Goal: Task Accomplishment & Management: Use online tool/utility

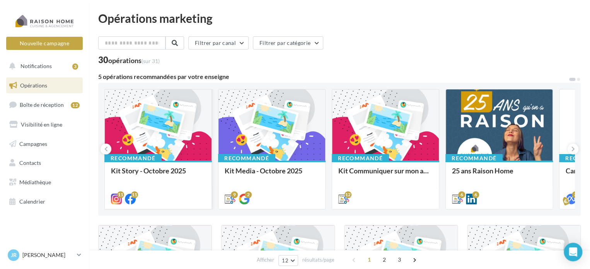
click at [196, 141] on div at bounding box center [158, 125] width 107 height 72
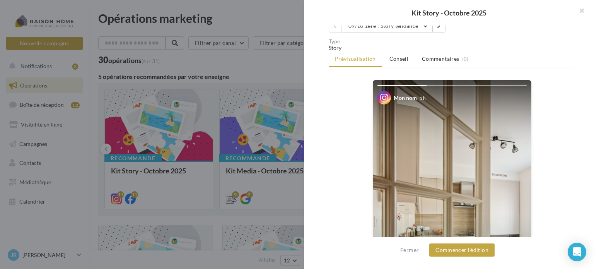
scroll to position [22, 0]
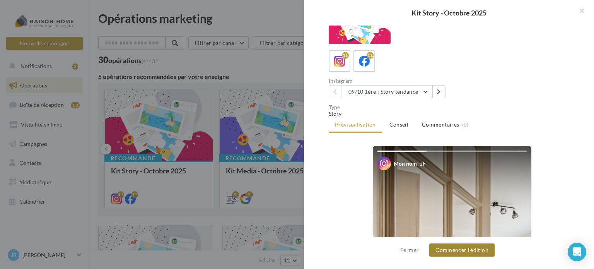
click at [465, 251] on button "Commencer l'édition" at bounding box center [461, 249] width 65 height 13
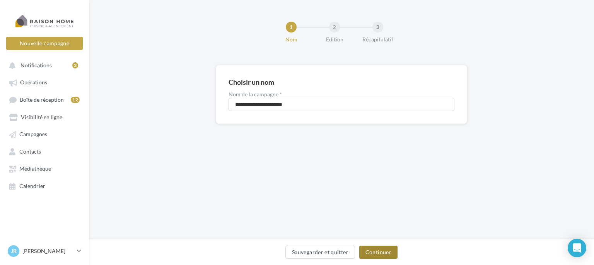
click at [382, 251] on button "Continuer" at bounding box center [378, 252] width 38 height 13
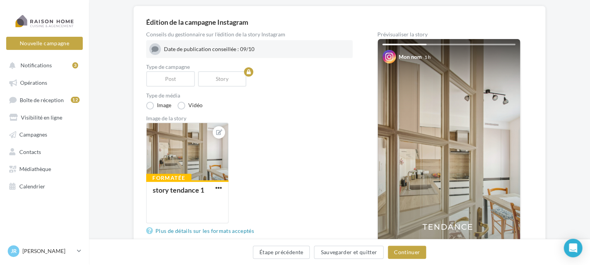
scroll to position [116, 0]
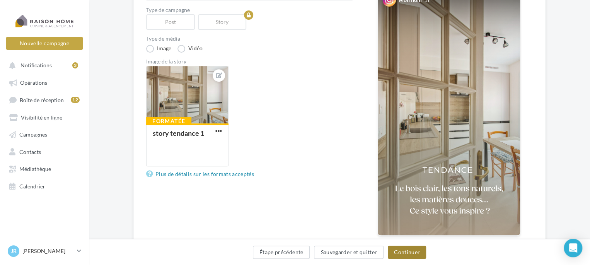
click at [407, 252] on button "Continuer" at bounding box center [407, 252] width 38 height 13
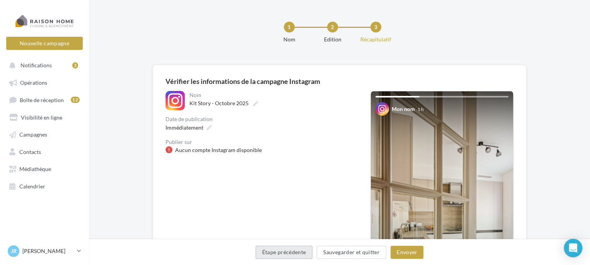
click at [291, 254] on button "Étape précédente" at bounding box center [284, 252] width 57 height 13
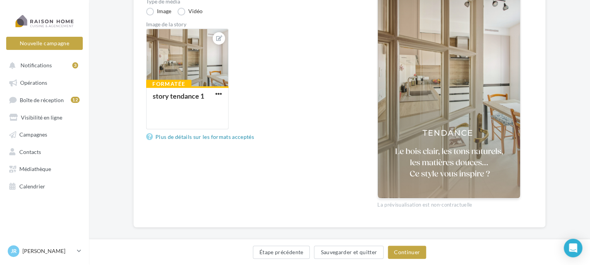
scroll to position [155, 0]
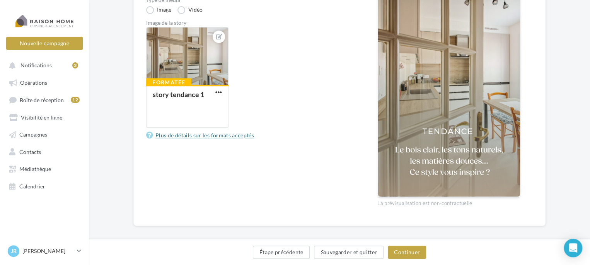
click at [212, 135] on link "Plus de détails sur les formats acceptés" at bounding box center [201, 135] width 111 height 9
click at [224, 135] on link "Plus de détails sur les formats acceptés" at bounding box center [201, 135] width 111 height 9
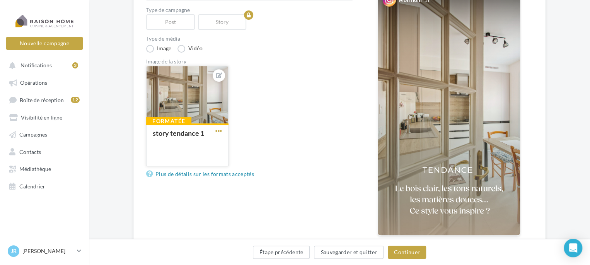
click at [221, 130] on span "button" at bounding box center [218, 131] width 7 height 7
click at [261, 116] on div "Formatée story tendance 1 Remplacer l'image Ouvrir l'éditeur d'image Supprimer" at bounding box center [252, 119] width 213 height 107
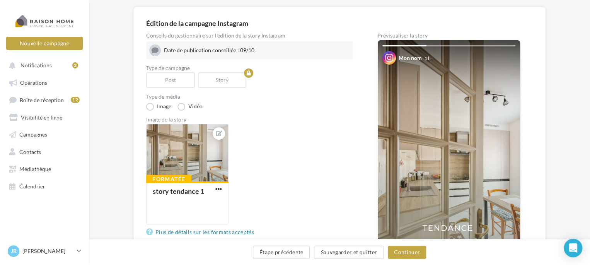
scroll to position [39, 0]
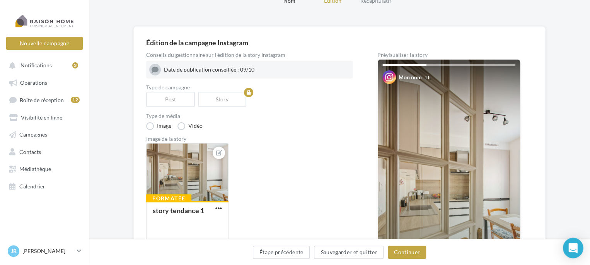
click at [573, 246] on icon "Open Intercom Messenger" at bounding box center [572, 248] width 9 height 10
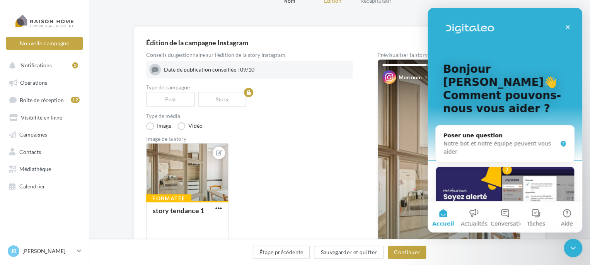
scroll to position [0, 0]
click at [473, 131] on div "Poser une question" at bounding box center [501, 135] width 114 height 8
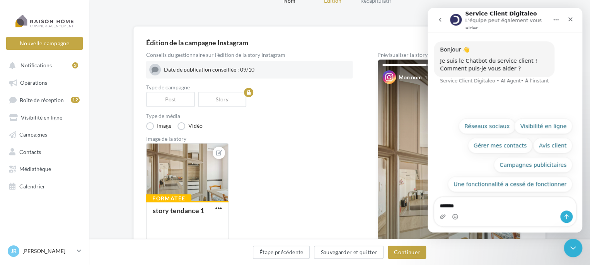
type textarea "********"
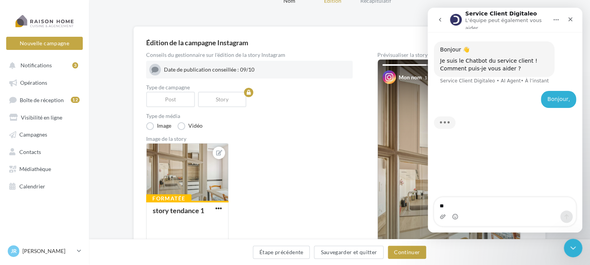
type textarea "***"
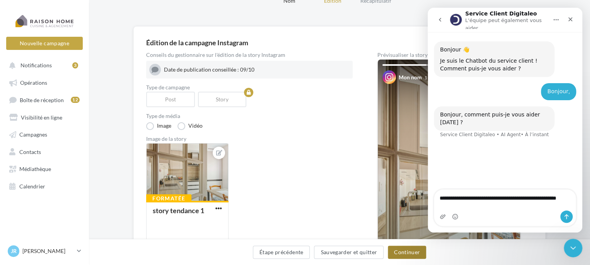
click at [410, 257] on button "Continuer" at bounding box center [407, 252] width 38 height 13
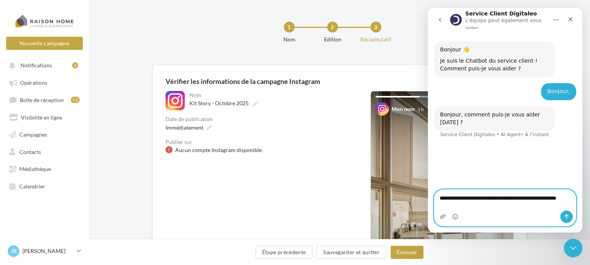
click at [450, 205] on textarea "**********" at bounding box center [505, 199] width 142 height 21
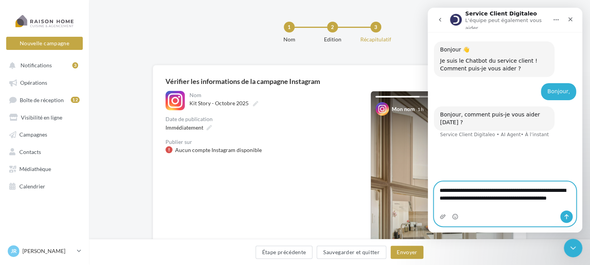
type textarea "**********"
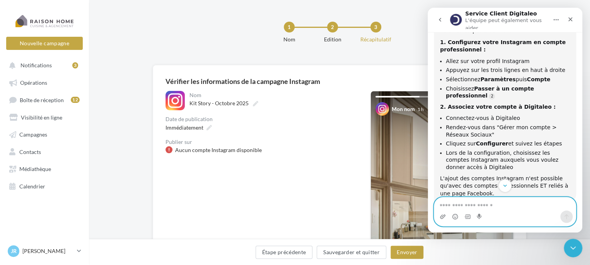
scroll to position [207, 0]
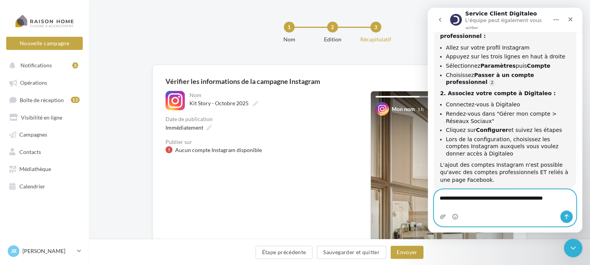
type textarea "**********"
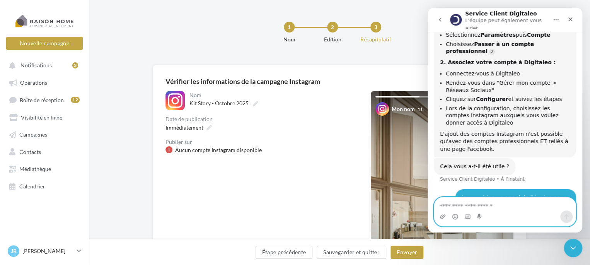
scroll to position [263, 0]
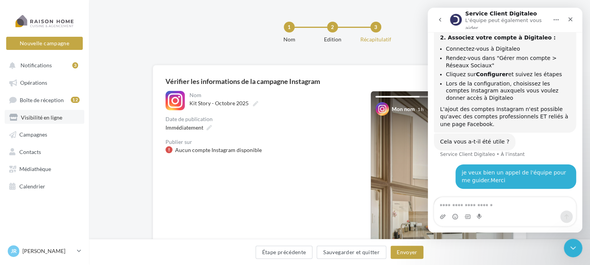
click at [46, 116] on span "Visibilité en ligne" at bounding box center [41, 117] width 41 height 7
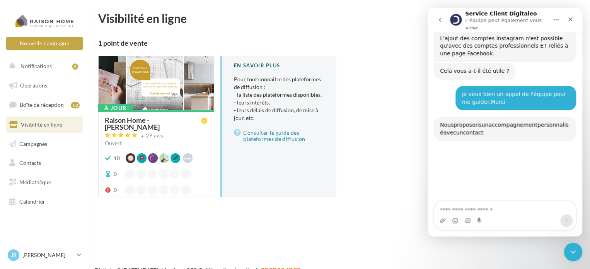
scroll to position [368, 0]
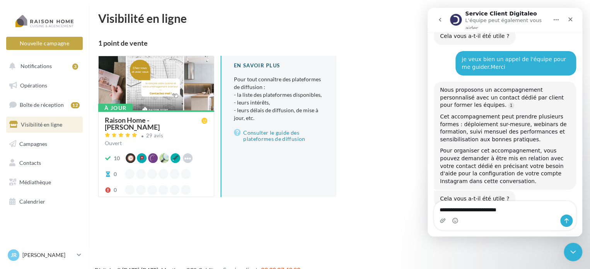
type textarea "**********"
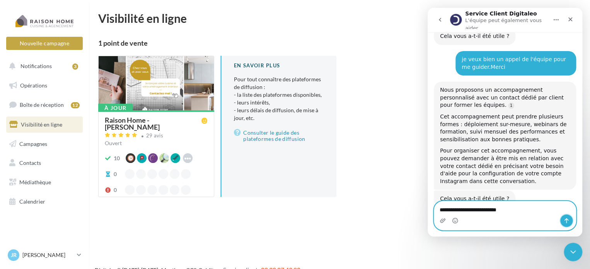
click at [568, 221] on icon "Envoyer un message…" at bounding box center [566, 220] width 6 height 6
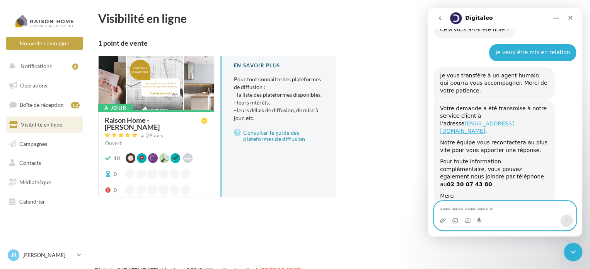
scroll to position [538, 0]
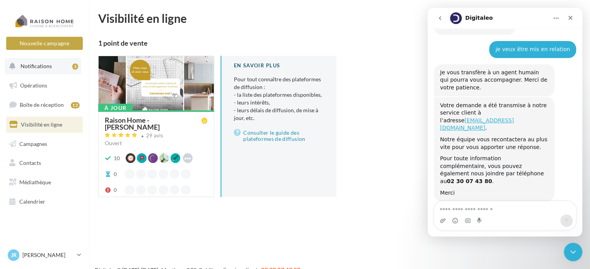
click at [39, 65] on span "Notifications" at bounding box center [35, 66] width 31 height 7
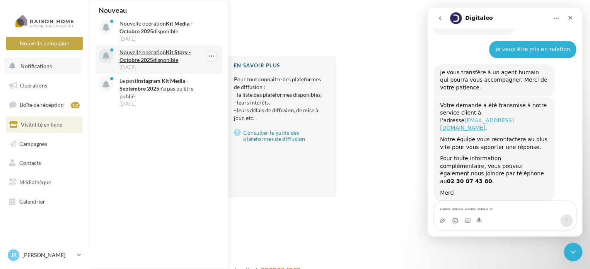
click at [155, 63] on p "Nouvelle opération Kit Story - Octobre 2025 disponible" at bounding box center [164, 55] width 90 height 15
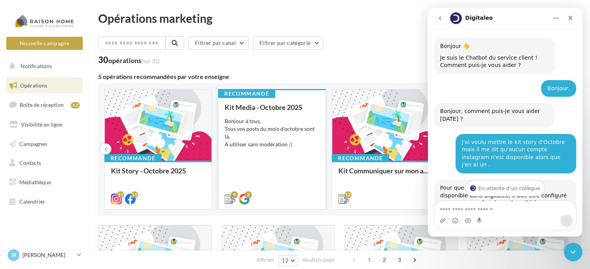
click at [277, 150] on div "Kit Media - Octobre 2025 Bonjour à tous, Tous vos posts du mois d'octobre sont …" at bounding box center [272, 152] width 94 height 99
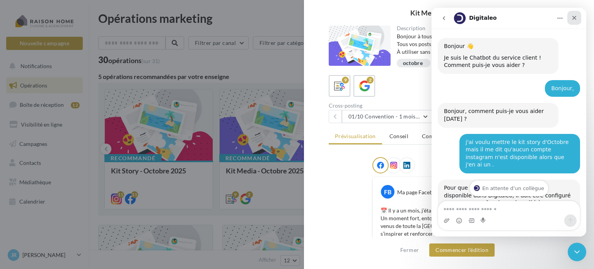
click at [576, 18] on icon "Fermer" at bounding box center [574, 18] width 6 height 6
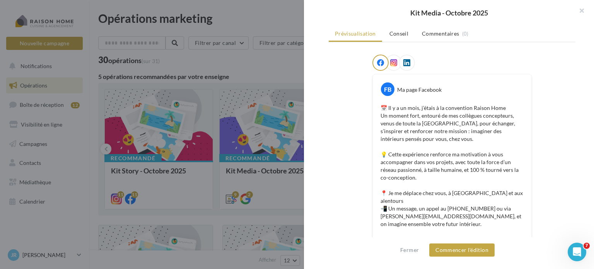
scroll to position [116, 0]
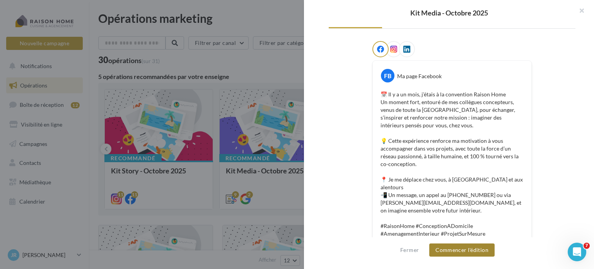
click at [466, 248] on button "Commencer l'édition" at bounding box center [461, 249] width 65 height 13
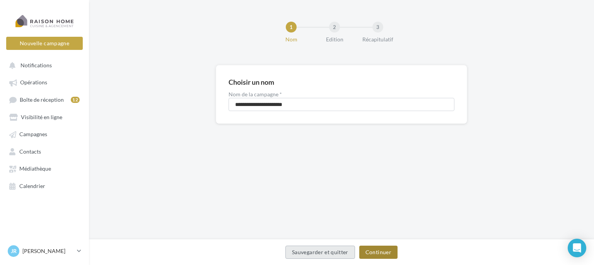
click at [381, 250] on button "Continuer" at bounding box center [378, 252] width 38 height 13
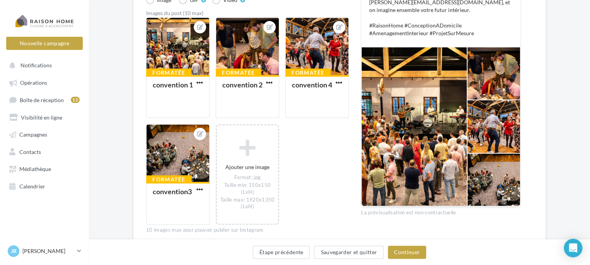
scroll to position [271, 0]
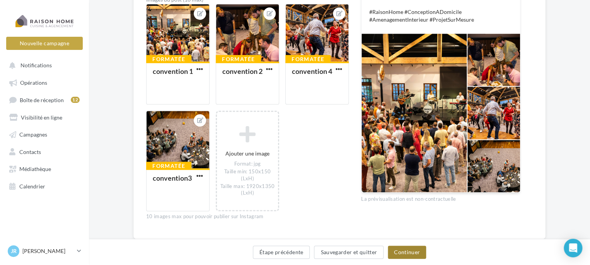
click at [415, 249] on button "Continuer" at bounding box center [407, 252] width 38 height 13
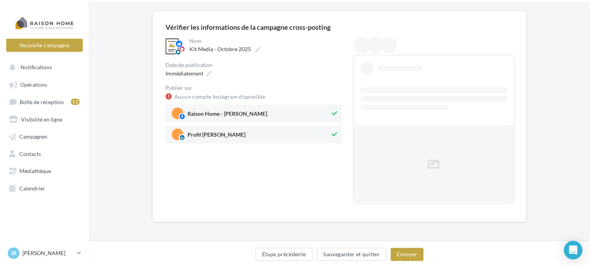
scroll to position [0, 0]
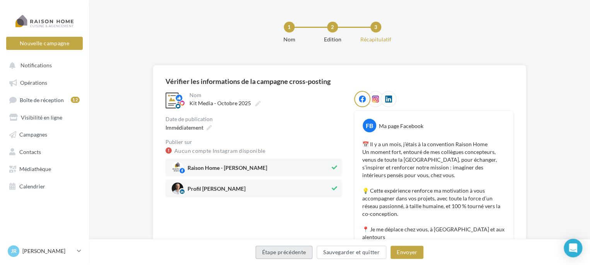
click at [295, 253] on button "Étape précédente" at bounding box center [284, 252] width 57 height 13
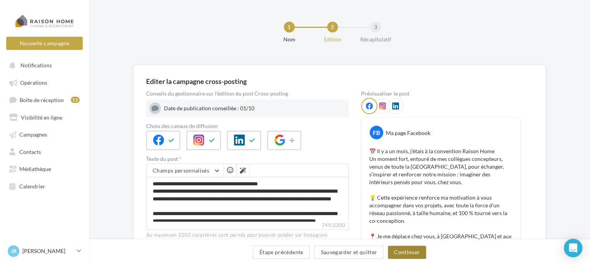
click at [415, 253] on button "Continuer" at bounding box center [407, 252] width 38 height 13
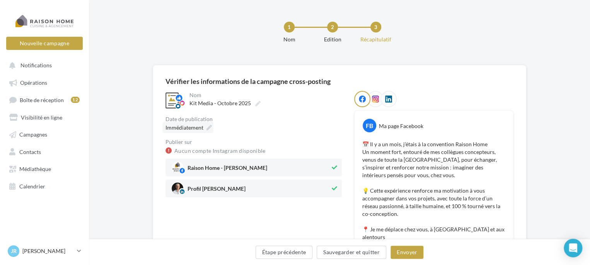
click at [205, 129] on div "Immédiatement" at bounding box center [187, 127] width 51 height 11
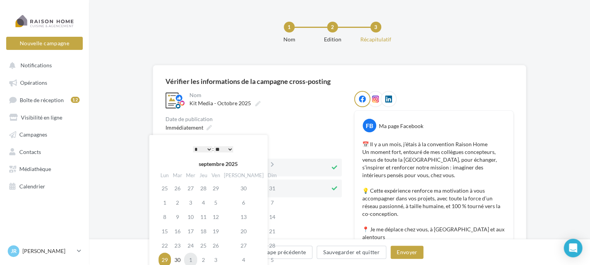
click at [195, 259] on td "1" at bounding box center [190, 260] width 13 height 14
click at [268, 163] on icon at bounding box center [273, 164] width 10 height 5
click at [193, 189] on td "1" at bounding box center [191, 188] width 13 height 14
click at [403, 251] on button "Envoyer" at bounding box center [407, 252] width 33 height 13
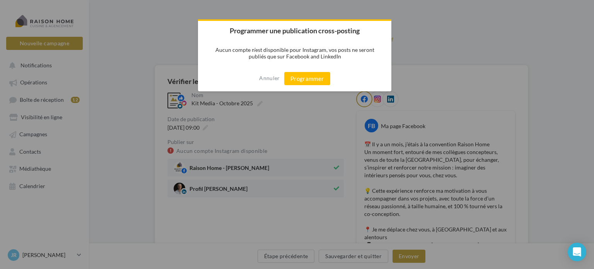
click at [306, 81] on button "Programmer" at bounding box center [307, 78] width 46 height 13
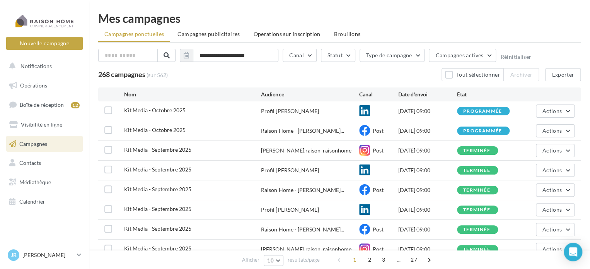
click at [53, 143] on link "Campagnes" at bounding box center [45, 144] width 80 height 16
click at [46, 88] on span "Opérations" at bounding box center [33, 85] width 27 height 7
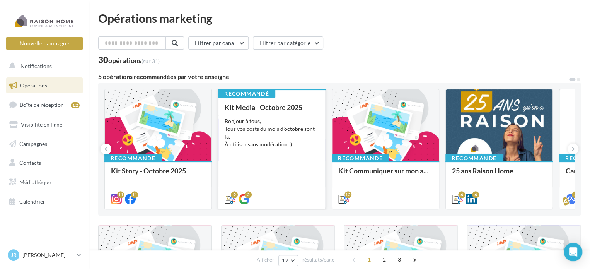
click at [271, 142] on div "Bonjour à tous, Tous vos posts du mois d'octobre sont là. À utiliser sans modér…" at bounding box center [272, 132] width 94 height 31
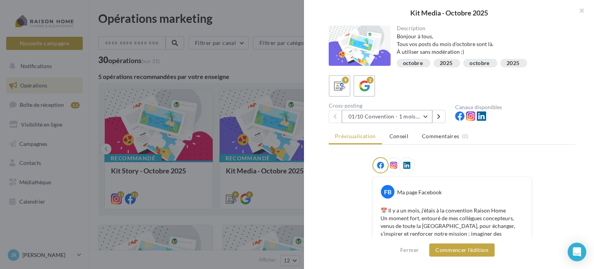
click at [427, 116] on button "01/10 Convention - 1 mois en arrière" at bounding box center [387, 116] width 90 height 13
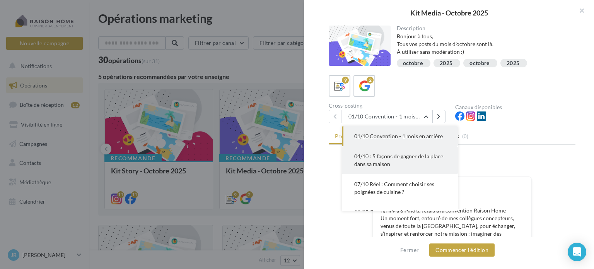
click at [412, 160] on button "04/10 : 5 façons de gagner de la place dans sa maison" at bounding box center [400, 160] width 116 height 28
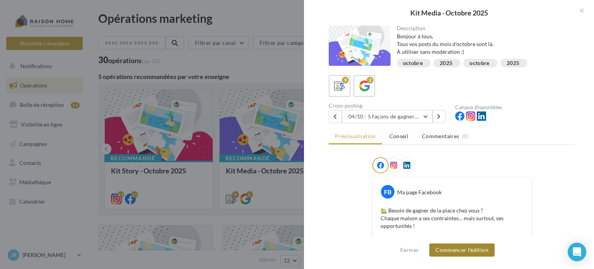
click at [471, 249] on button "Commencer l'édition" at bounding box center [461, 249] width 65 height 13
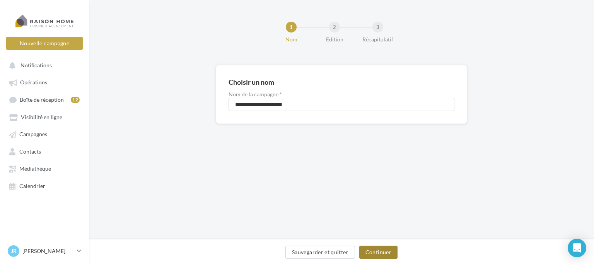
click at [377, 253] on button "Continuer" at bounding box center [378, 252] width 38 height 13
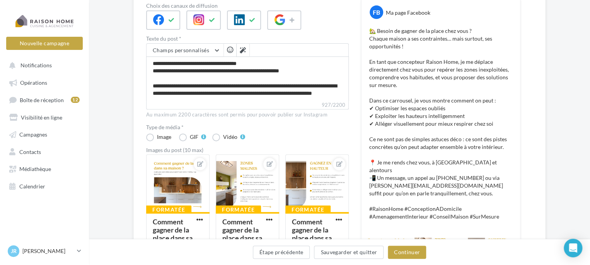
scroll to position [116, 0]
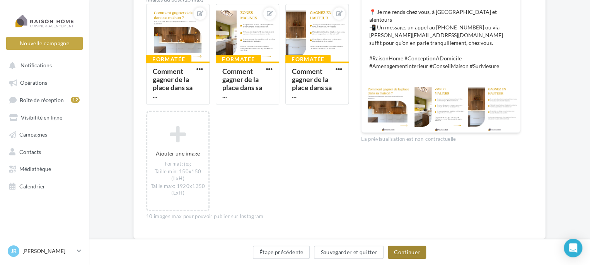
click at [408, 252] on button "Continuer" at bounding box center [407, 252] width 38 height 13
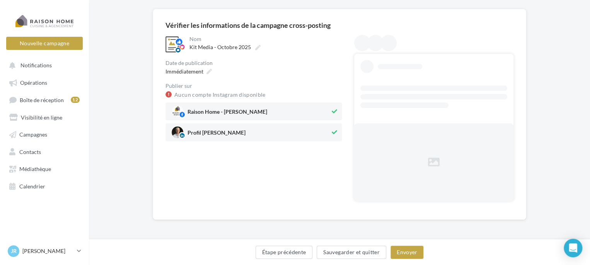
scroll to position [0, 0]
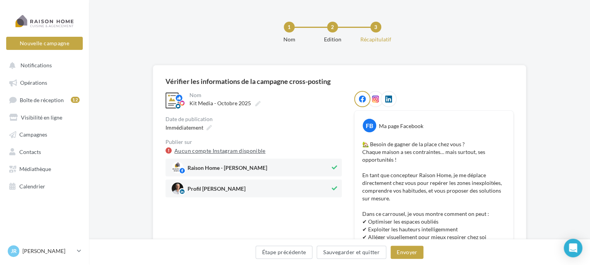
click at [258, 150] on link "Aucun compte Instagram disponible" at bounding box center [219, 150] width 91 height 9
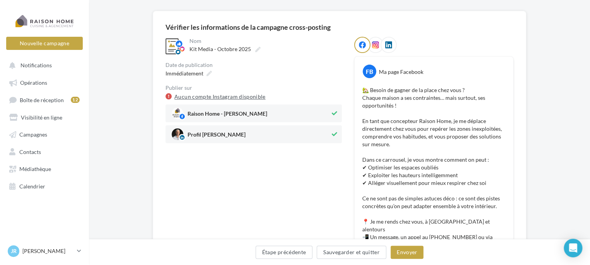
scroll to position [37, 0]
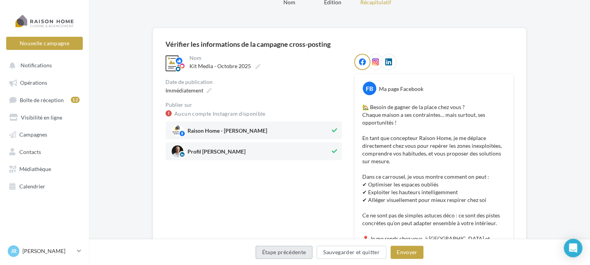
click at [292, 251] on button "Étape précédente" at bounding box center [284, 252] width 57 height 13
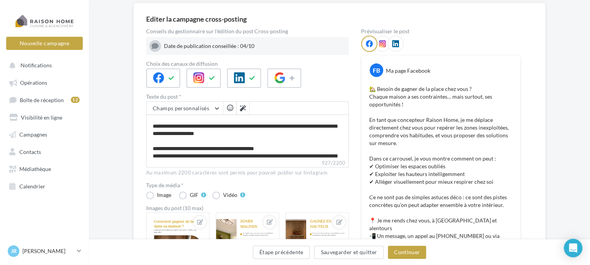
scroll to position [76, 0]
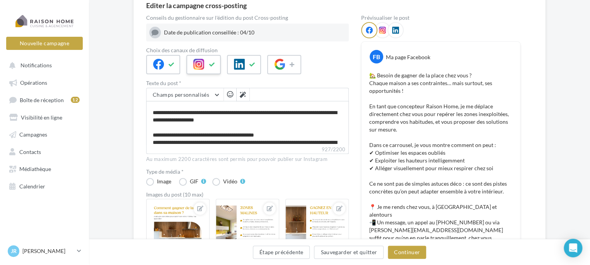
click at [199, 67] on icon at bounding box center [198, 64] width 11 height 11
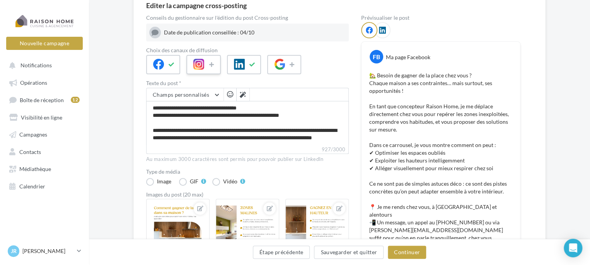
click at [199, 67] on icon at bounding box center [198, 64] width 11 height 11
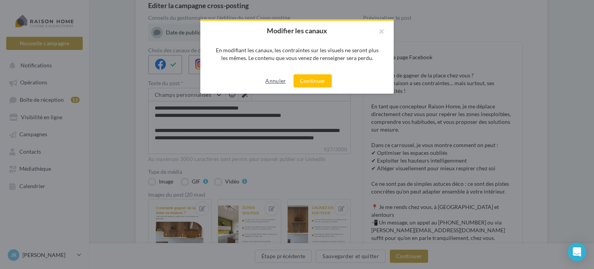
click at [273, 79] on button "Annuler" at bounding box center [275, 80] width 27 height 9
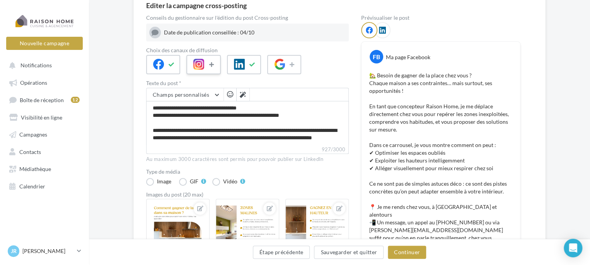
click at [212, 65] on icon at bounding box center [212, 64] width 6 height 5
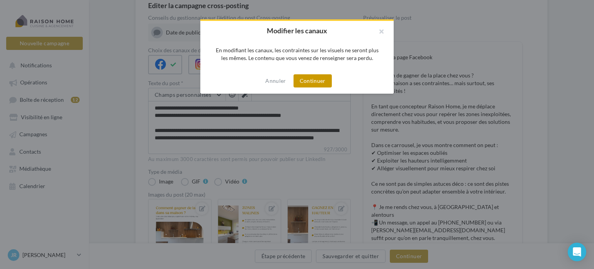
click at [308, 78] on button "Continuer" at bounding box center [313, 80] width 38 height 13
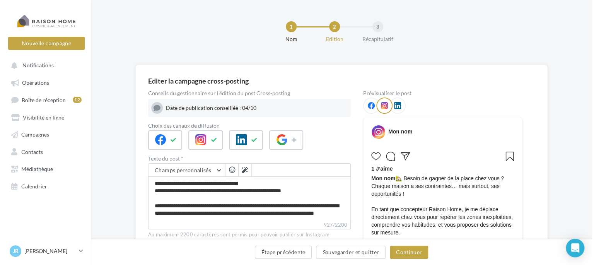
scroll to position [0, 0]
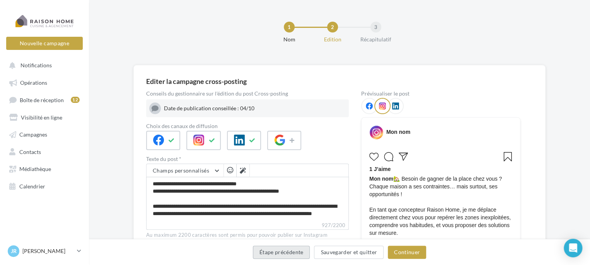
click at [295, 254] on button "Étape précédente" at bounding box center [281, 252] width 57 height 13
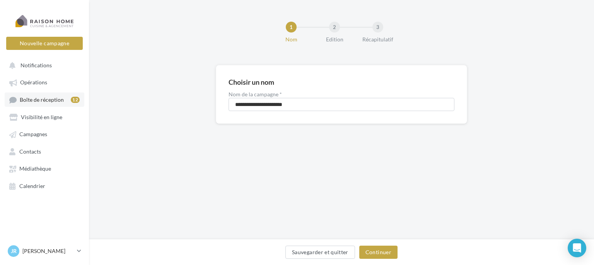
click at [46, 100] on span "Boîte de réception" at bounding box center [42, 99] width 44 height 7
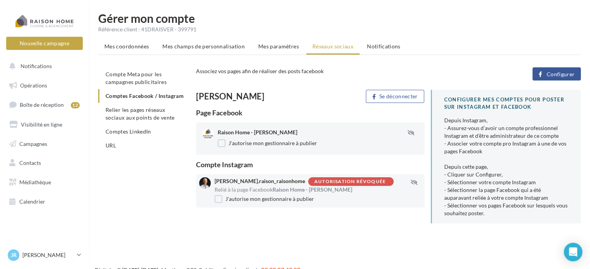
click at [325, 186] on div "Relié à la page Facebook Raison Home - [PERSON_NAME]" at bounding box center [318, 190] width 207 height 8
click at [253, 198] on label "J'autorise mon gestionnaire à publier" at bounding box center [264, 199] width 99 height 8
click at [314, 181] on div "Autorisation révoquée" at bounding box center [350, 181] width 72 height 5
click at [277, 181] on span "[PERSON_NAME].raison_raisonhome" at bounding box center [260, 181] width 90 height 7
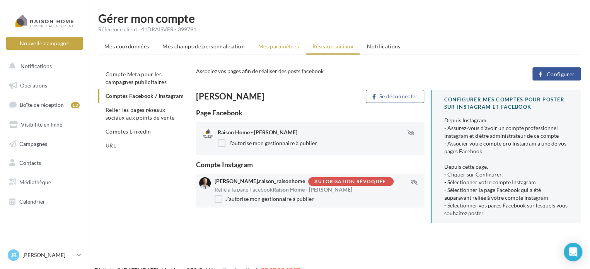
click at [276, 49] on span "Mes paramètres" at bounding box center [278, 46] width 41 height 7
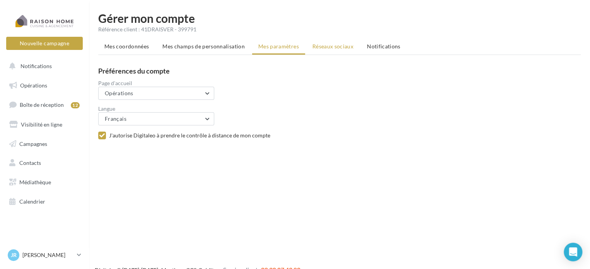
click at [318, 49] on span "Réseaux sociaux" at bounding box center [332, 46] width 41 height 7
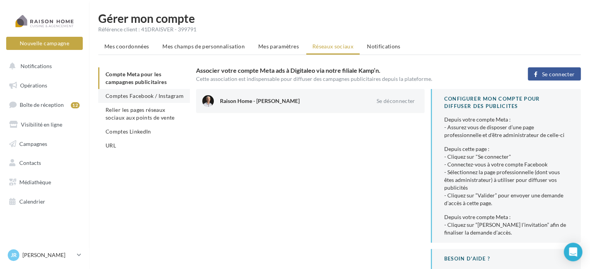
click at [162, 96] on span "Comptes Facebook / Instagram" at bounding box center [145, 95] width 78 height 7
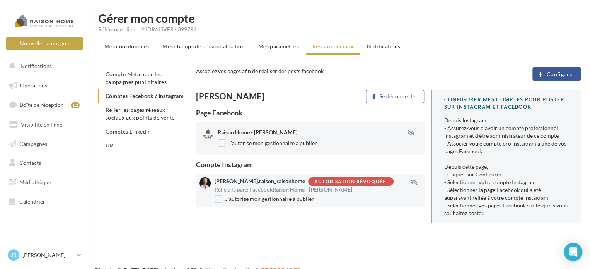
click at [317, 182] on div "Autorisation révoquée" at bounding box center [350, 181] width 72 height 5
click at [550, 76] on span "Configurer" at bounding box center [560, 74] width 28 height 6
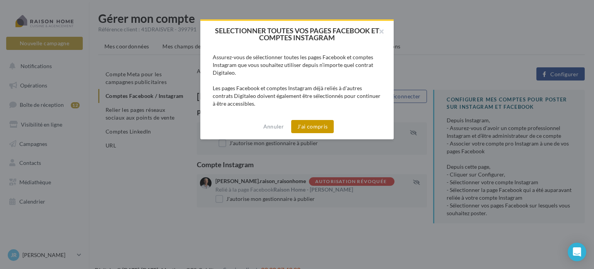
click at [314, 127] on button "J'ai compris" at bounding box center [312, 126] width 43 height 13
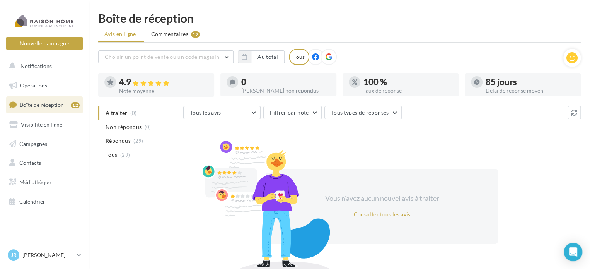
click at [162, 34] on span "Commentaires" at bounding box center [169, 34] width 37 height 8
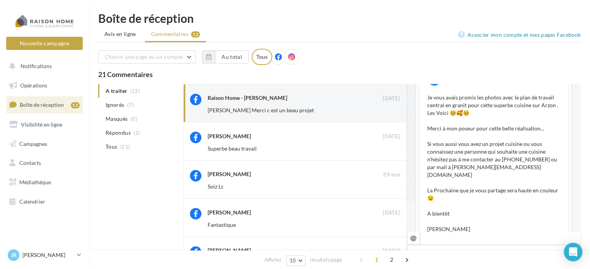
scroll to position [39, 0]
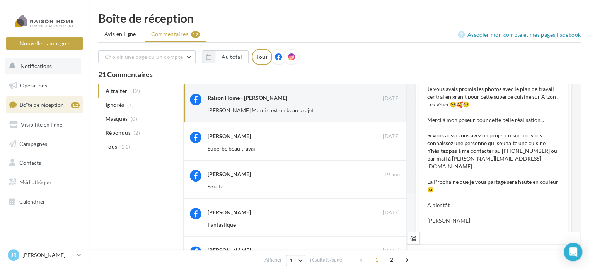
click at [42, 67] on span "Notifications" at bounding box center [35, 66] width 31 height 7
